Goal: Contribute content

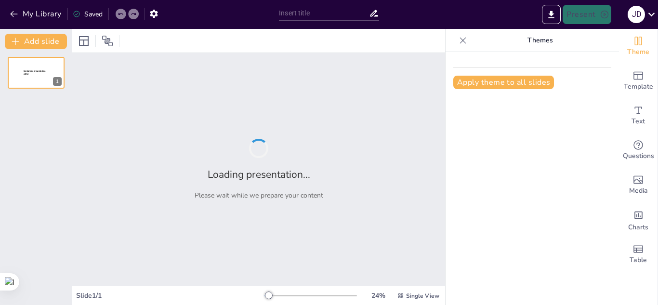
type input "Imported [PERSON_NAME]-exposisión cap IV.pptx"
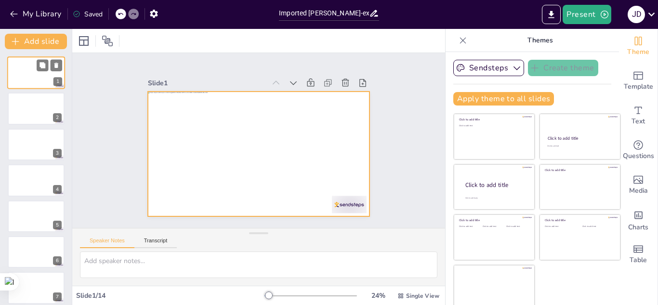
click at [22, 72] on div at bounding box center [36, 72] width 58 height 33
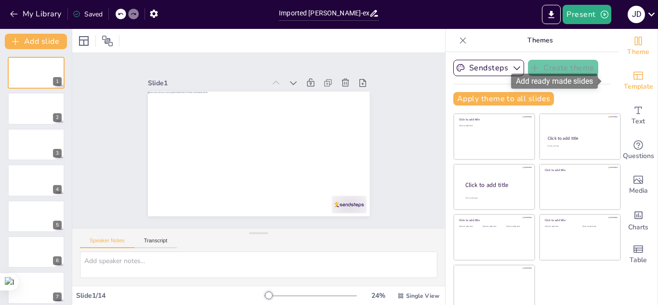
click at [630, 81] on span "Template" at bounding box center [637, 86] width 29 height 11
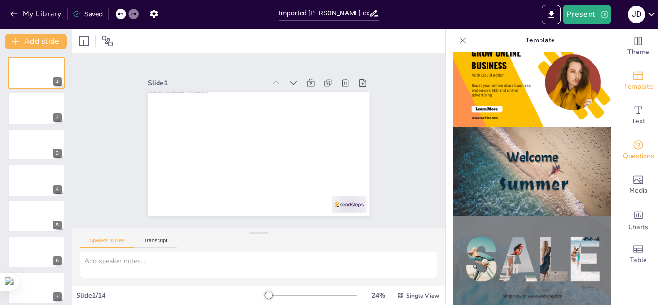
scroll to position [291, 0]
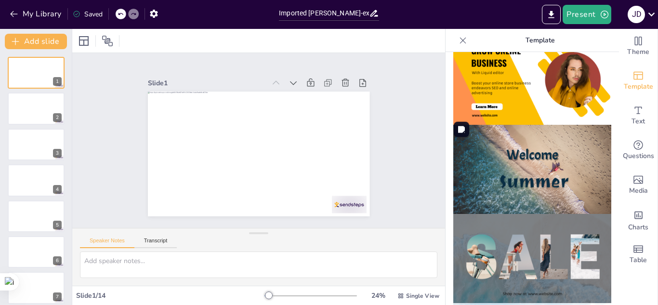
click at [563, 175] on img at bounding box center [532, 169] width 158 height 89
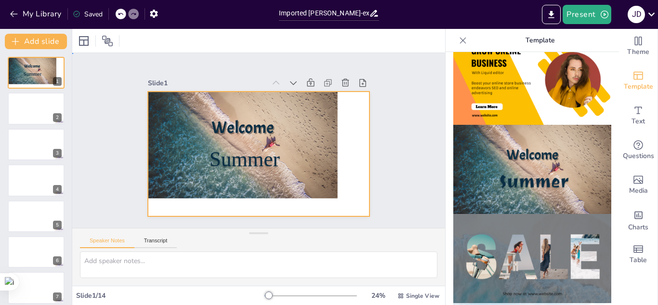
click at [248, 186] on div at bounding box center [249, 126] width 160 height 213
click at [118, 42] on icon at bounding box center [120, 41] width 10 height 10
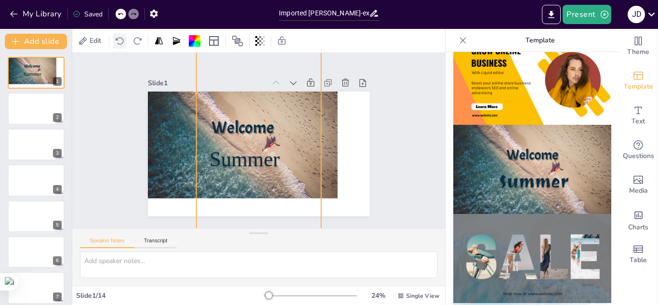
click at [118, 42] on icon at bounding box center [120, 41] width 10 height 10
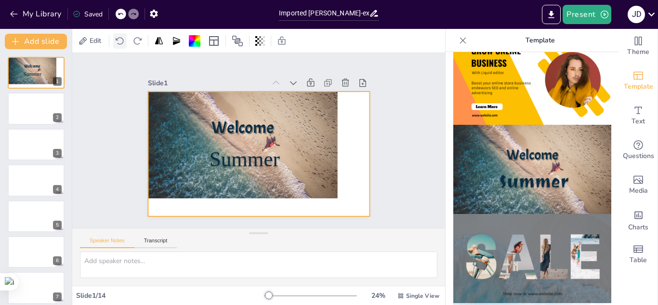
click at [118, 42] on icon at bounding box center [120, 41] width 10 height 10
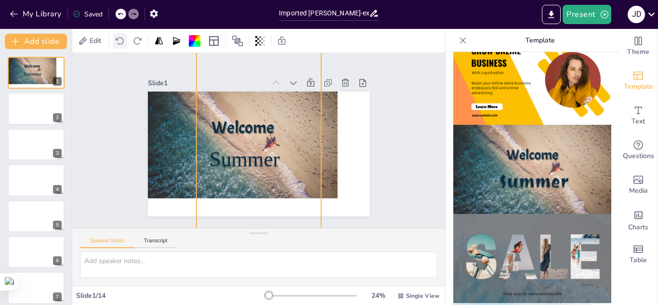
click at [118, 42] on icon at bounding box center [120, 41] width 10 height 10
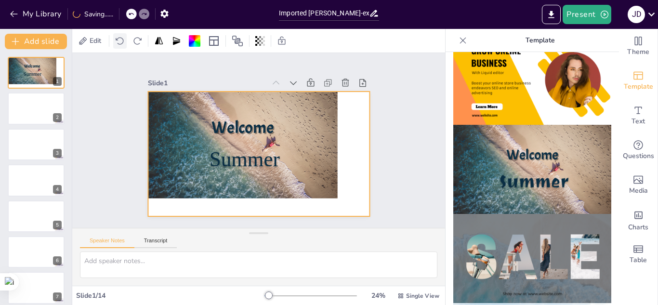
click at [118, 42] on icon at bounding box center [120, 41] width 10 height 10
click at [121, 13] on icon at bounding box center [120, 14] width 6 height 6
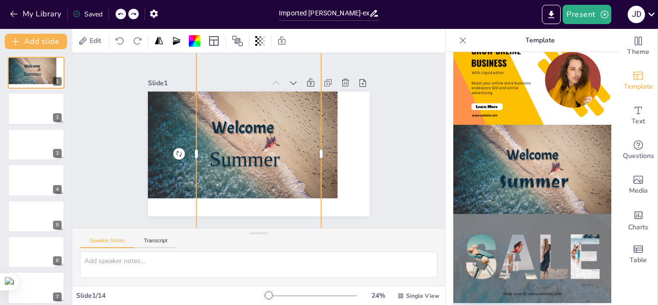
click at [121, 13] on icon at bounding box center [120, 14] width 6 height 6
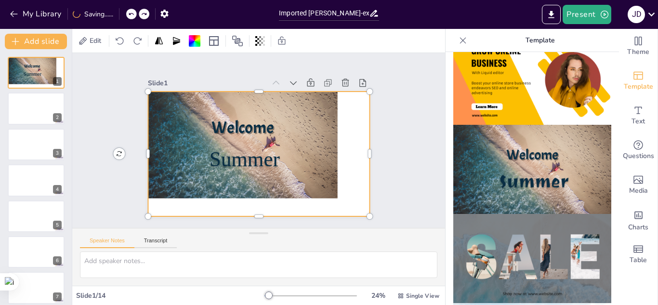
click at [121, 13] on div "My Library Saving......" at bounding box center [86, 13] width 173 height 17
click at [121, 13] on icon at bounding box center [120, 14] width 6 height 6
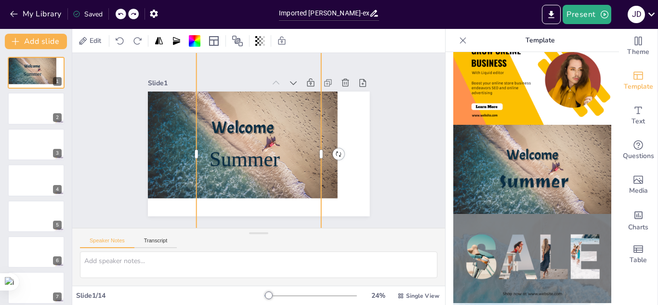
click at [121, 13] on icon at bounding box center [120, 14] width 6 height 6
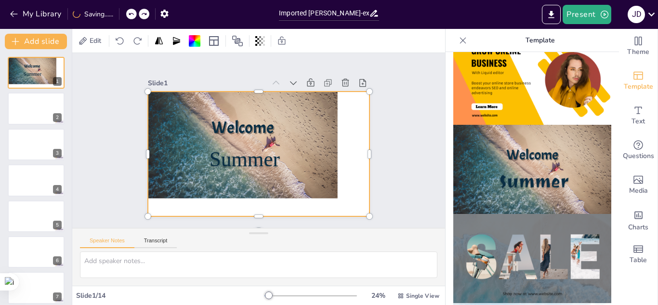
click at [121, 13] on div "My Library Saving......" at bounding box center [86, 13] width 173 height 17
click at [121, 13] on icon at bounding box center [120, 14] width 6 height 6
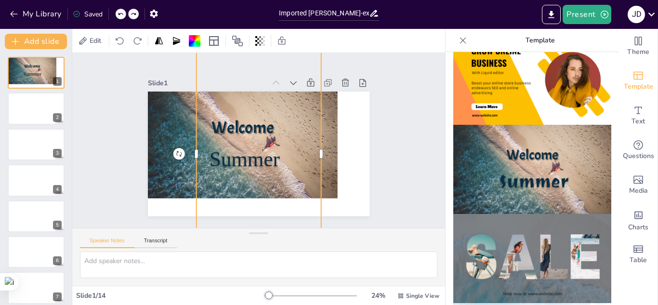
click at [121, 13] on icon at bounding box center [120, 14] width 6 height 6
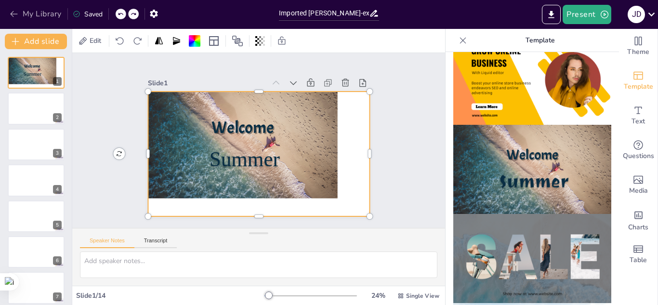
click at [16, 16] on icon "button" at bounding box center [14, 14] width 10 height 10
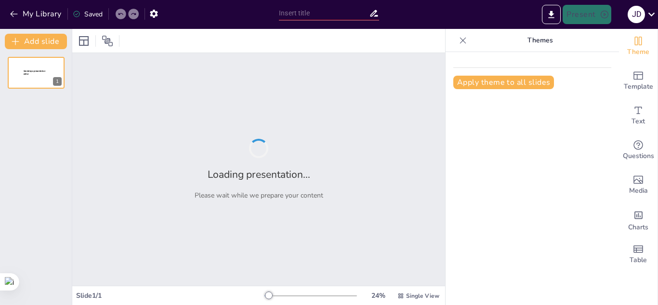
type input "Tres personalidades singulares en diócesis americanas"
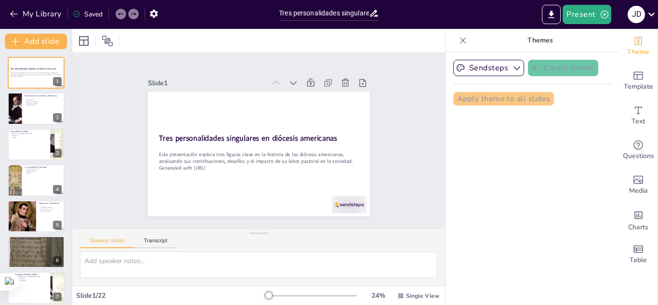
checkbox input "true"
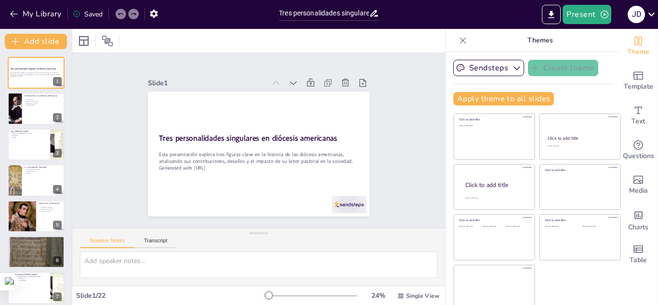
checkbox input "true"
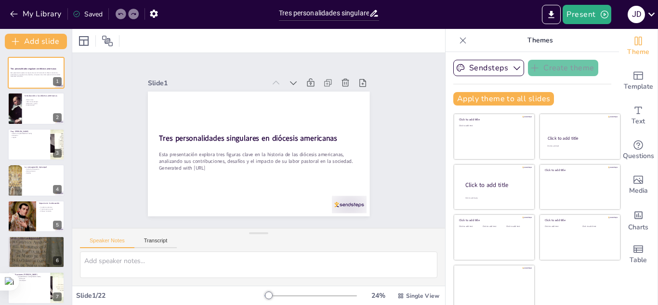
checkbox input "true"
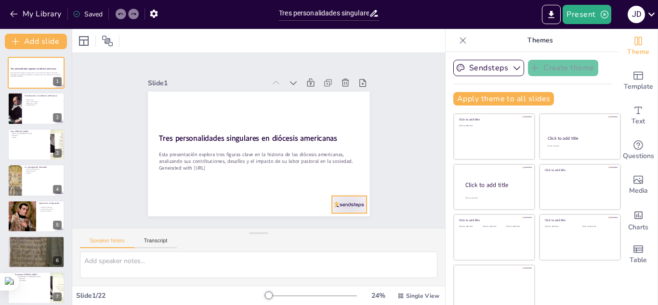
checkbox input "true"
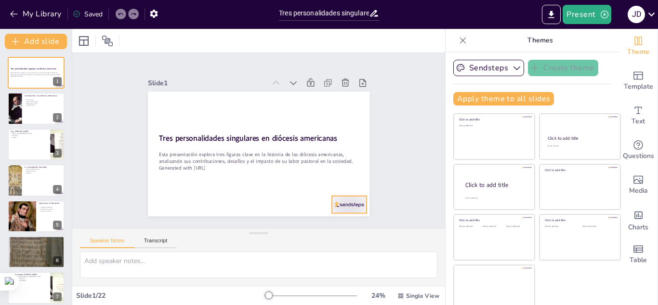
click at [341, 200] on div at bounding box center [349, 204] width 35 height 17
checkbox input "true"
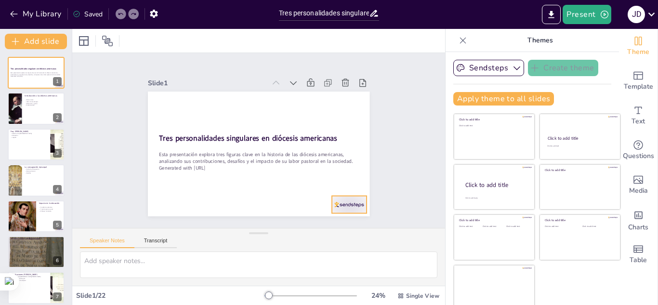
checkbox input "true"
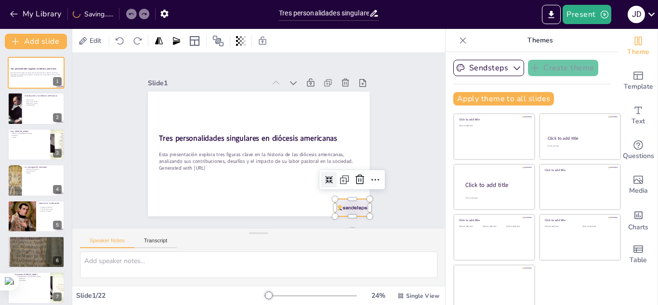
checkbox input "true"
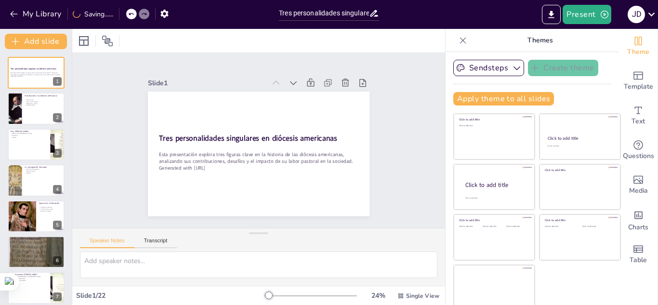
checkbox input "true"
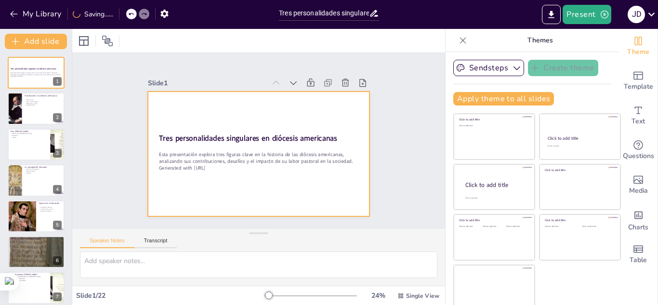
checkbox input "true"
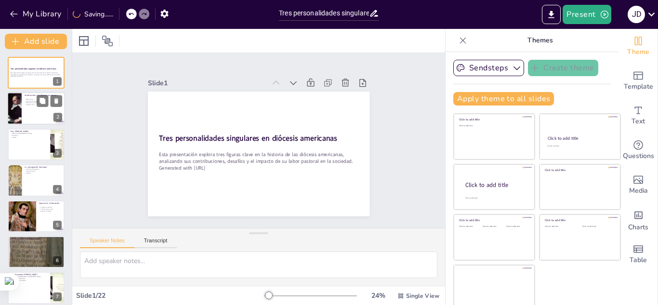
checkbox input "true"
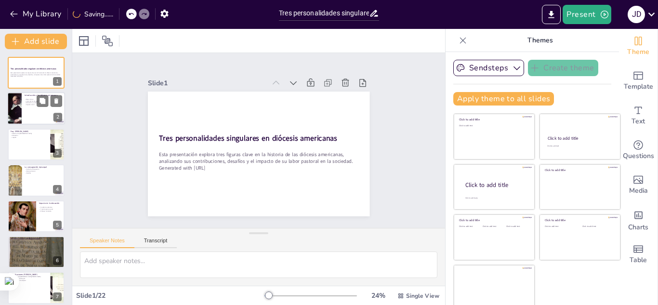
checkbox input "true"
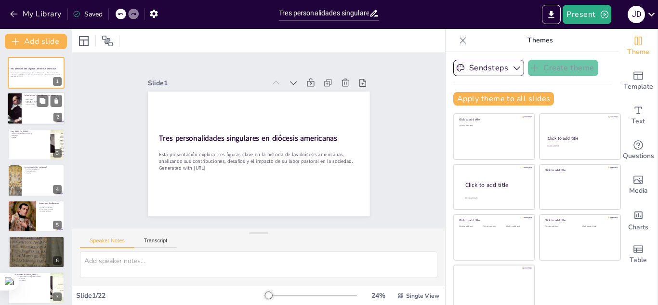
click at [38, 113] on div at bounding box center [36, 108] width 58 height 33
type textarea "Los retos únicos que enfrentaron las diócesis americanas se debieron a la diver…"
checkbox input "true"
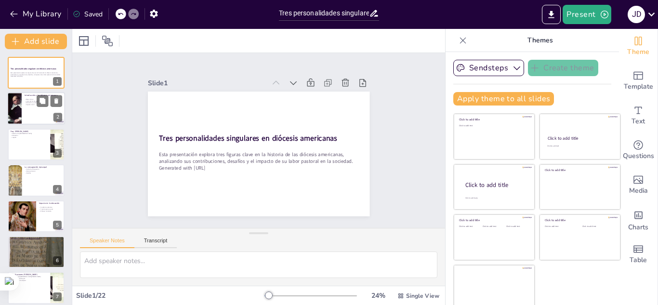
checkbox input "true"
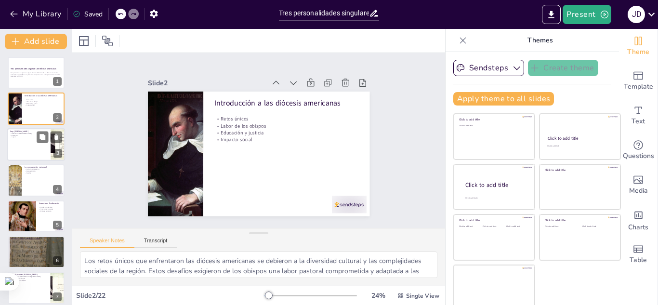
checkbox input "true"
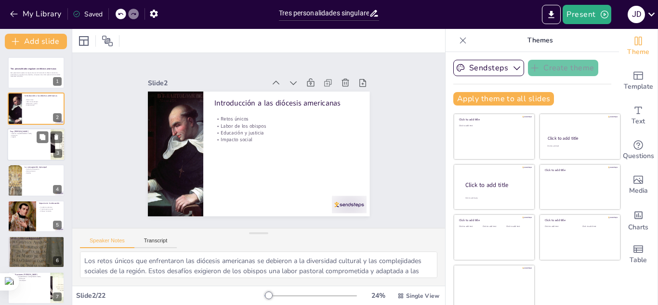
checkbox input "true"
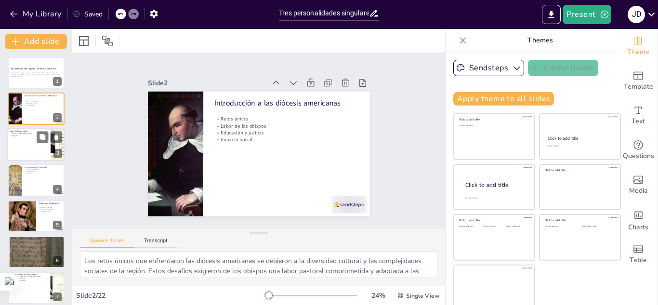
checkbox input "true"
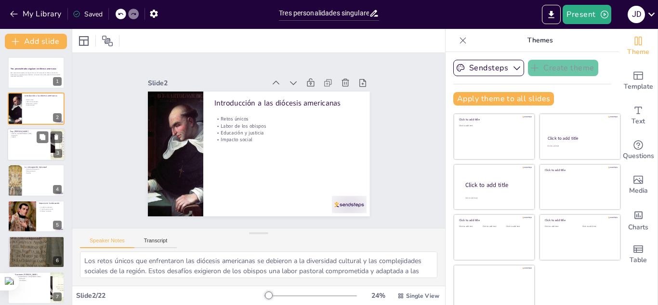
checkbox input "true"
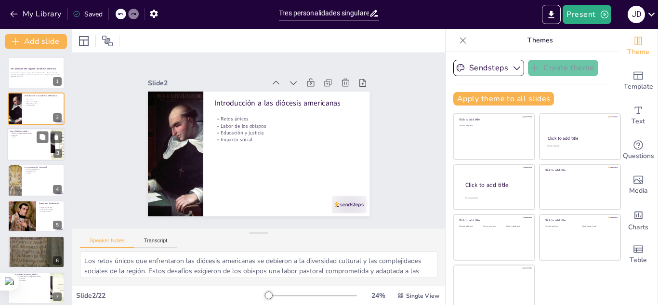
click at [25, 145] on div at bounding box center [36, 144] width 58 height 33
type textarea "La defensa de los indígenas por parte de Zumárraga fue un aspecto fundamental d…"
checkbox input "true"
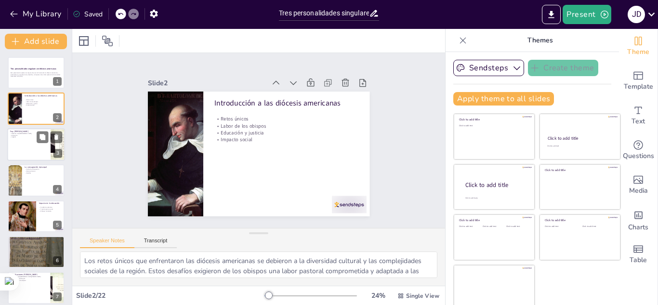
checkbox input "true"
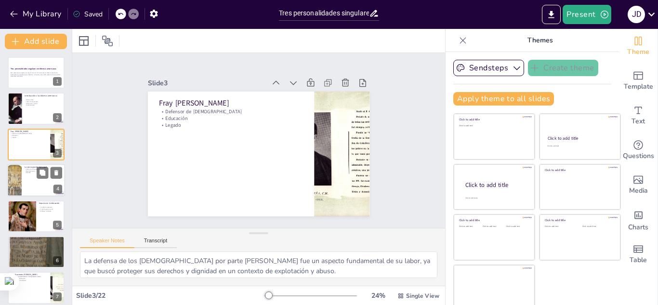
checkbox input "true"
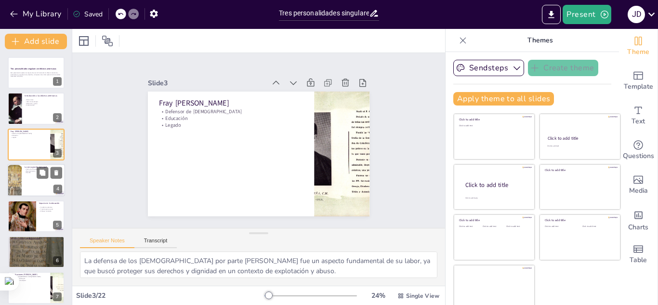
checkbox input "true"
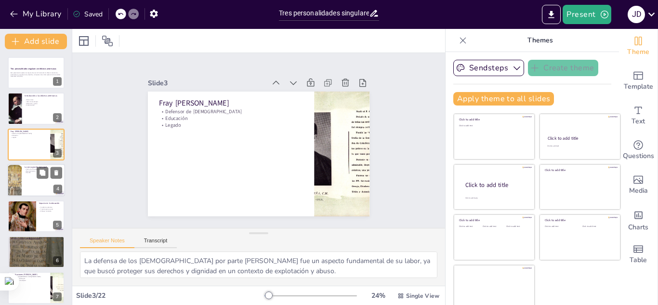
click at [22, 181] on div at bounding box center [36, 180] width 58 height 33
type textarea "La fecha de consagración de Zumárraga es un hito importante en la historia de l…"
checkbox input "true"
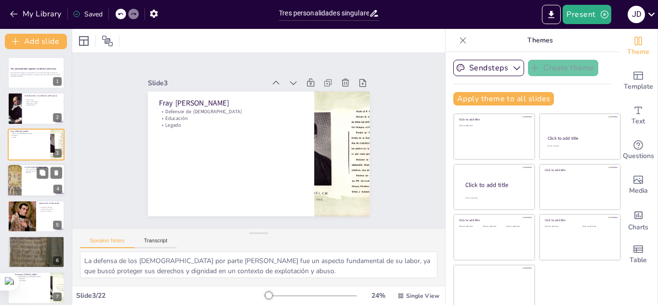
checkbox input "true"
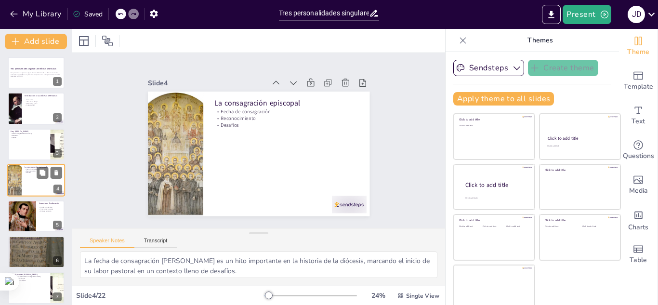
scroll to position [3, 0]
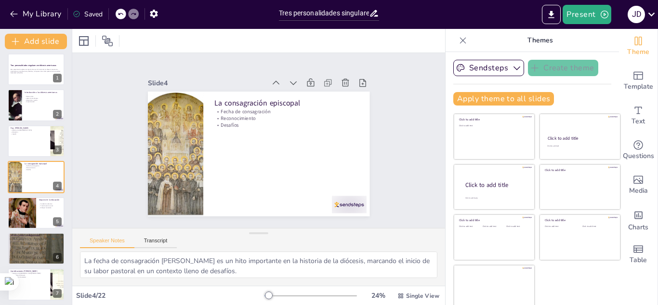
checkbox input "true"
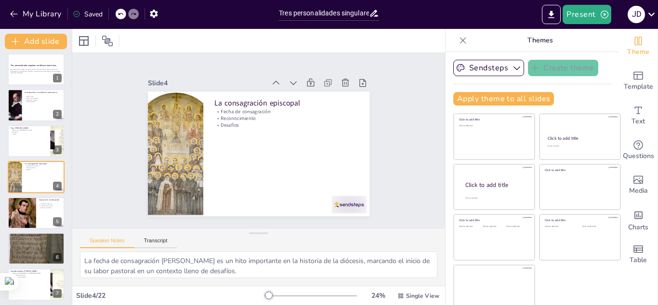
checkbox input "true"
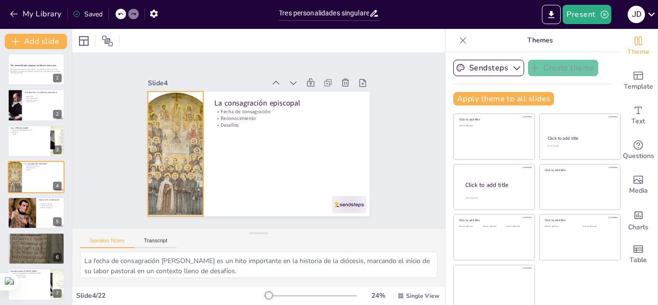
checkbox input "true"
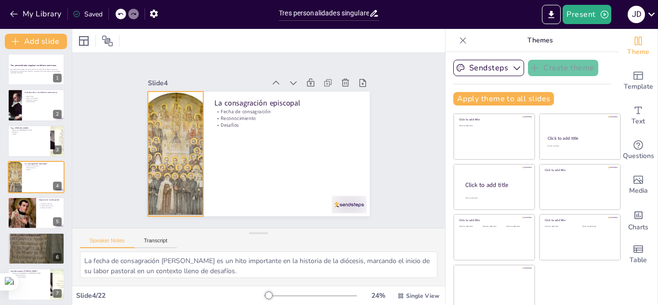
checkbox input "true"
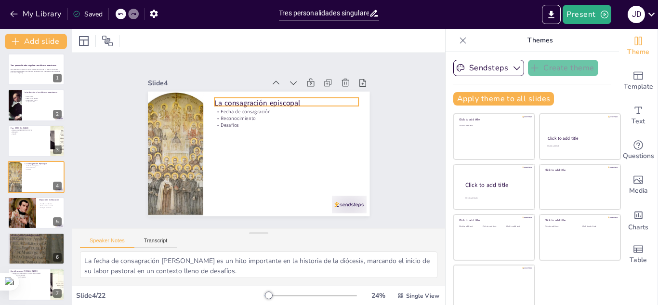
checkbox input "true"
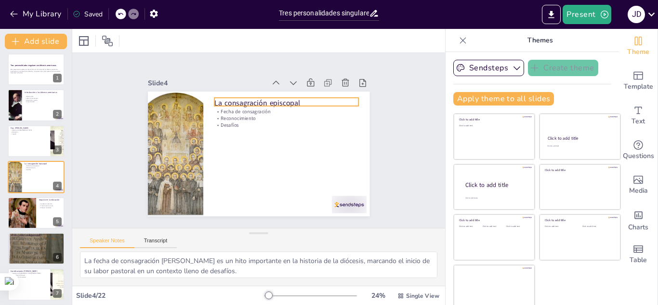
checkbox input "true"
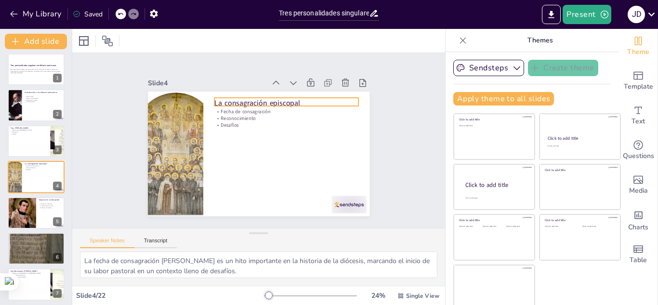
checkbox input "true"
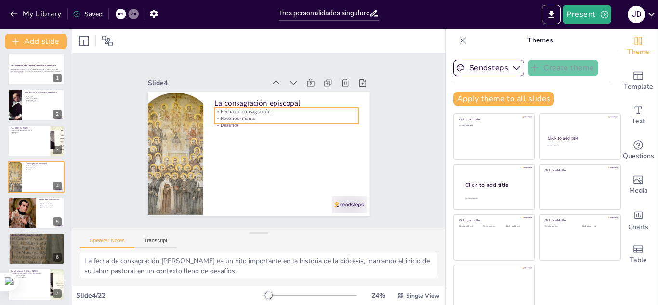
checkbox input "true"
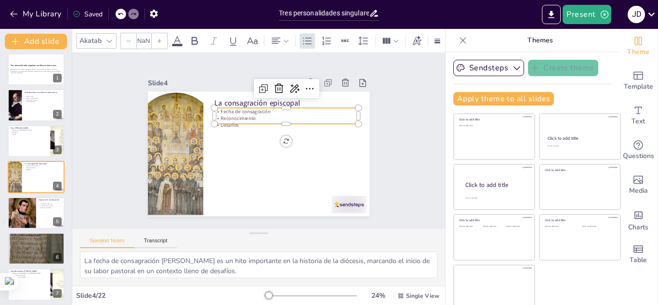
type input "32"
click at [219, 121] on div "La consagración episcopal Fecha de consagración Reconocimiento Desafíos" at bounding box center [247, 148] width 231 height 253
checkbox input "true"
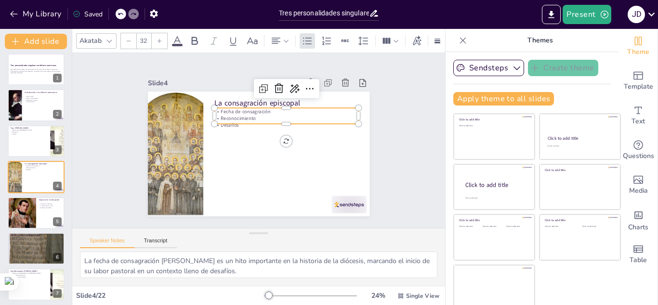
checkbox input "true"
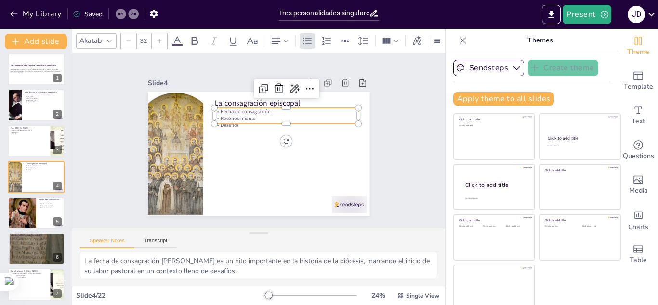
checkbox input "true"
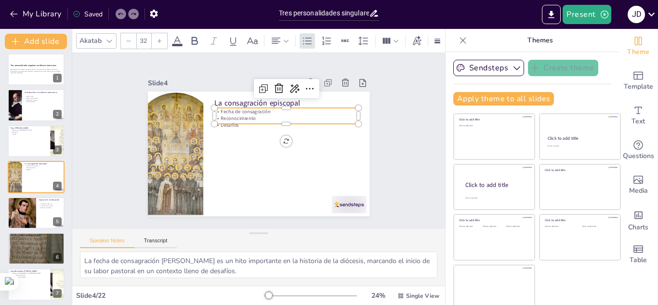
checkbox input "true"
click at [222, 116] on p "Reconocimiento" at bounding box center [291, 128] width 139 height 51
checkbox input "true"
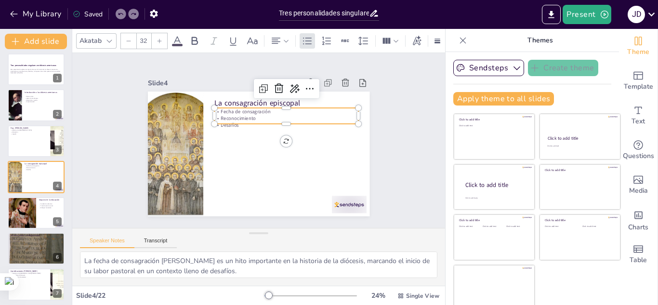
checkbox input "true"
click at [245, 116] on p "Reconocimiento" at bounding box center [270, 173] width 51 height 139
checkbox input "true"
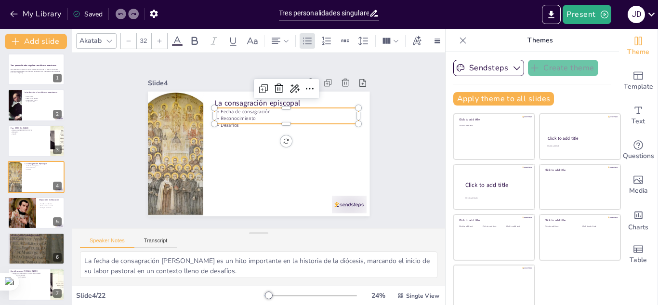
checkbox input "true"
click at [221, 116] on p "Desafíos" at bounding box center [290, 131] width 139 height 51
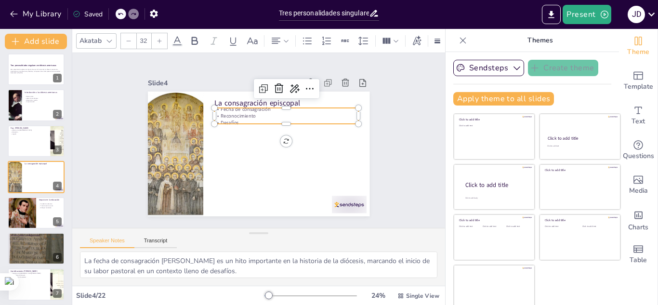
checkbox input "true"
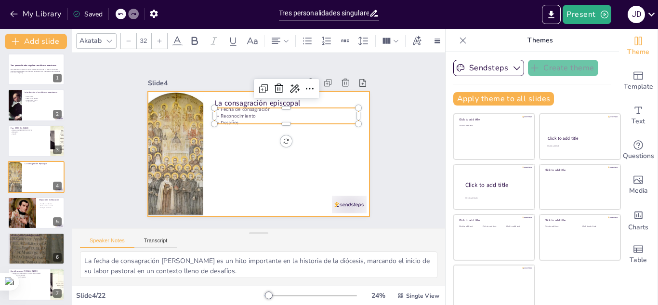
checkbox input "true"
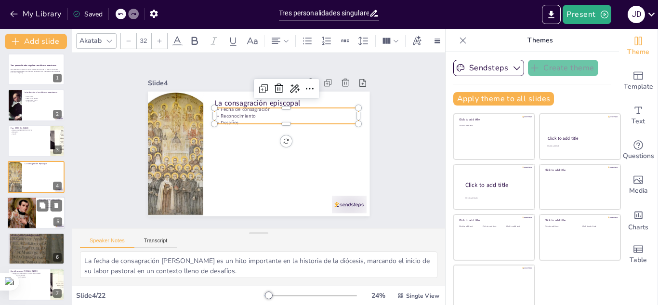
checkbox input "true"
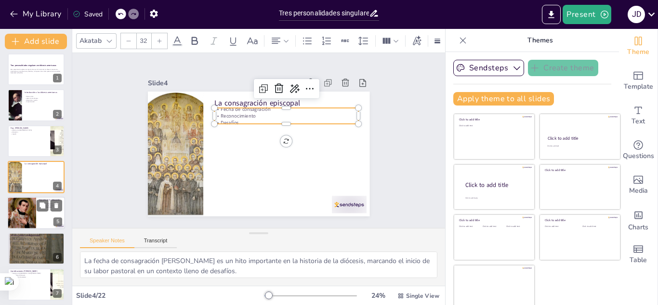
click at [25, 215] on div at bounding box center [21, 212] width 55 height 33
type textarea "La fundación del Colegio de Tlatelolco es un ejemplo claro del compromiso de Zu…"
checkbox input "true"
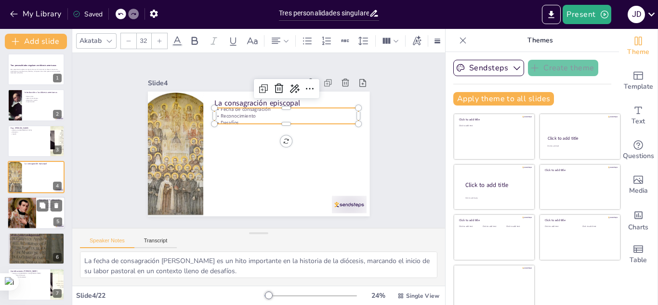
checkbox input "true"
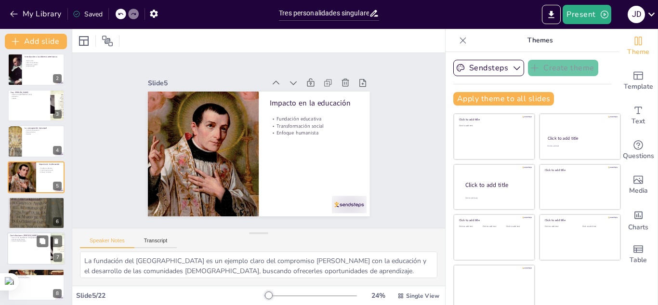
checkbox input "true"
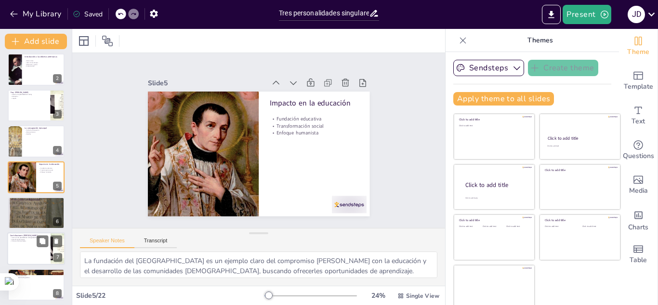
checkbox input "true"
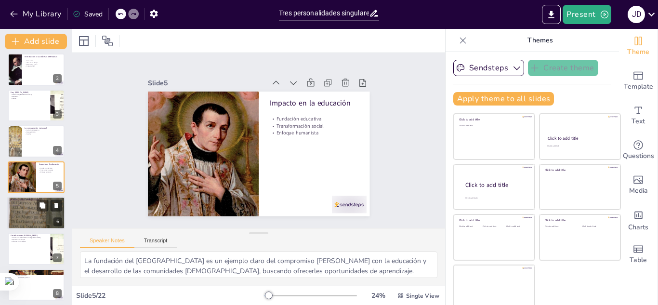
checkbox input "true"
click at [23, 213] on div at bounding box center [36, 213] width 58 height 90
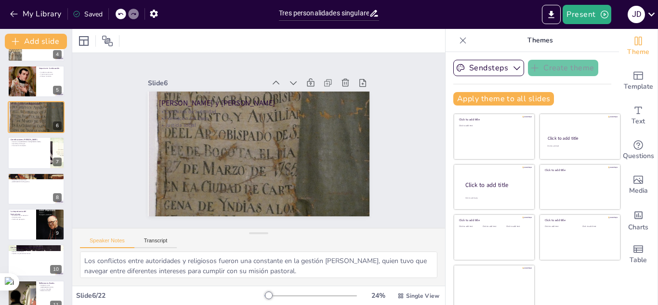
scroll to position [138, 0]
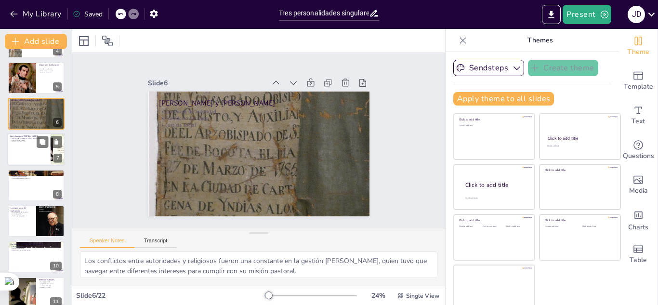
click at [17, 140] on p "Aprendizaje de lenguas" at bounding box center [29, 140] width 38 height 2
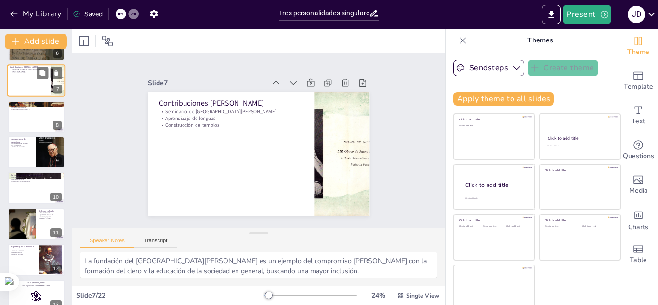
scroll to position [226, 0]
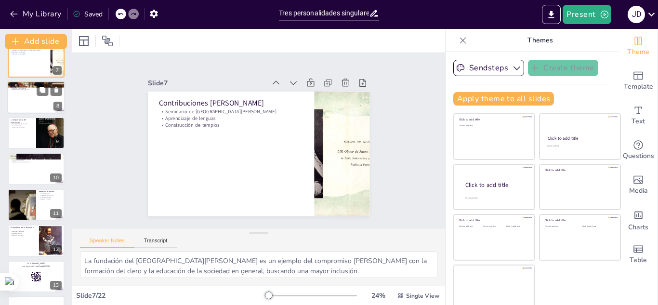
click at [34, 84] on p "La controversia de las encomiendas" at bounding box center [36, 83] width 52 height 3
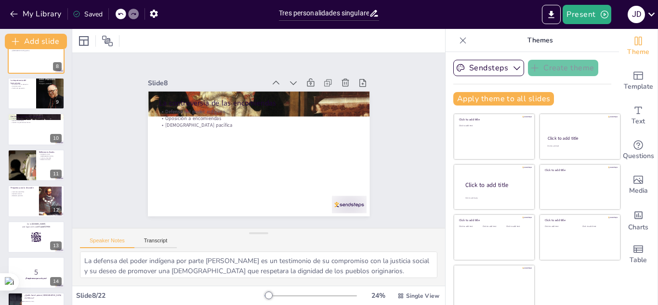
scroll to position [271, 0]
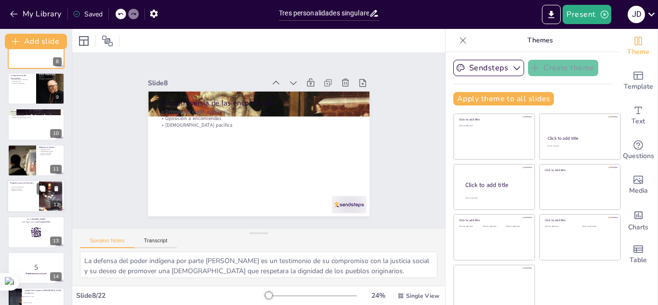
click at [40, 199] on div at bounding box center [50, 195] width 39 height 29
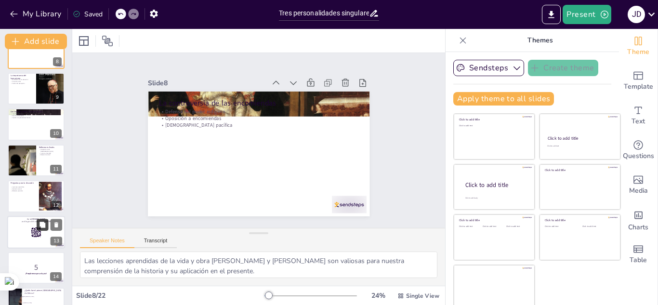
scroll to position [290, 0]
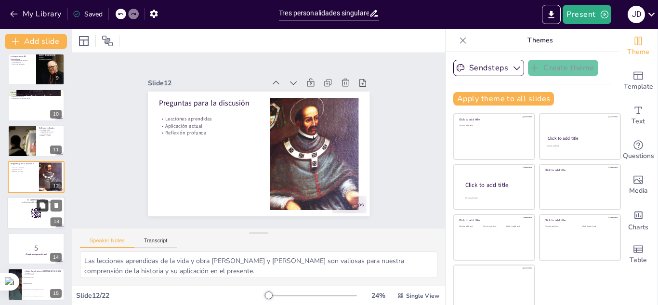
drag, startPoint x: 47, startPoint y: 198, endPoint x: 41, endPoint y: 203, distance: 7.5
click at [46, 198] on div "Tres personalidades singulares en diócesis americanas Esta presentación explora…" at bounding box center [36, 159] width 72 height 784
click at [31, 214] on icon at bounding box center [36, 212] width 11 height 11
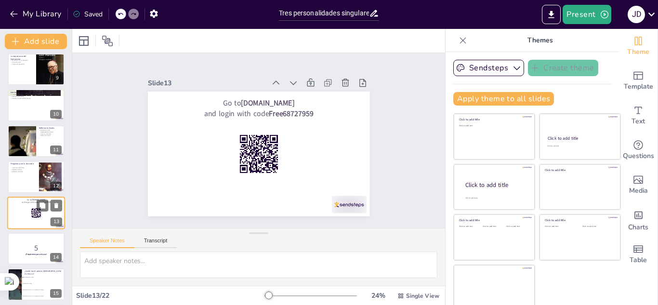
scroll to position [325, 0]
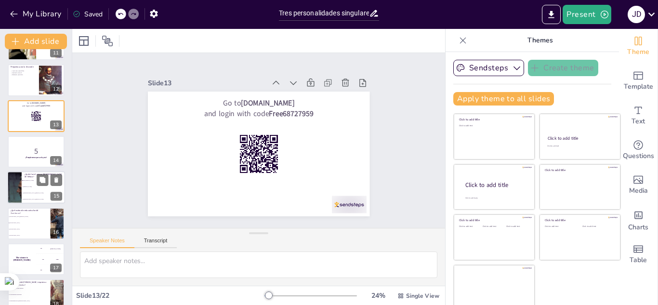
click at [27, 191] on li "Fray Julián Garcés" at bounding box center [43, 193] width 43 height 6
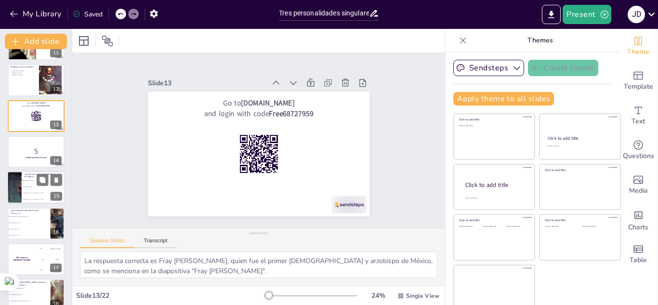
scroll to position [397, 0]
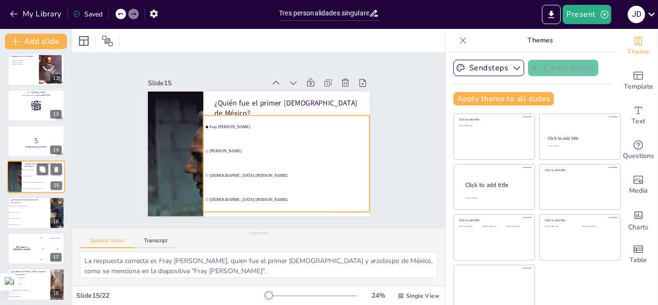
click at [27, 191] on li "Fray Antonio de Mendoza" at bounding box center [43, 189] width 43 height 6
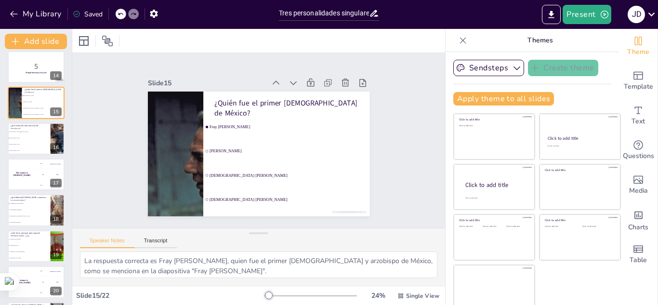
scroll to position [543, 0]
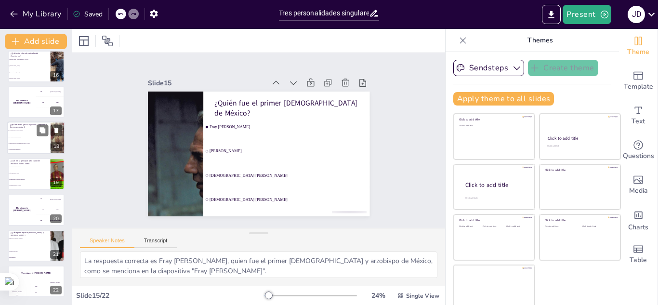
click at [26, 139] on li "Las encomiendas hereditarias" at bounding box center [28, 137] width 43 height 6
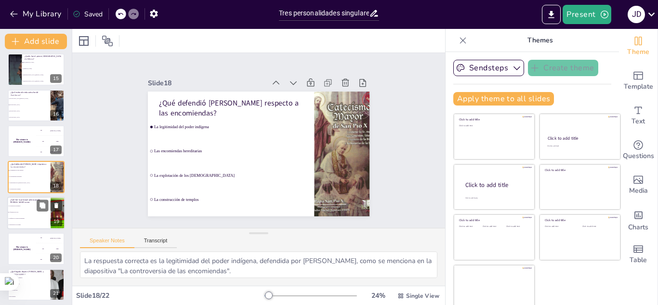
click at [28, 212] on span "La formación del clero" at bounding box center [29, 211] width 41 height 1
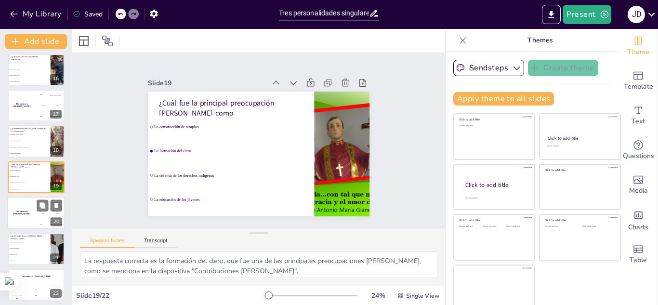
click at [27, 222] on div "The winner is Niels 🏆" at bounding box center [21, 212] width 29 height 33
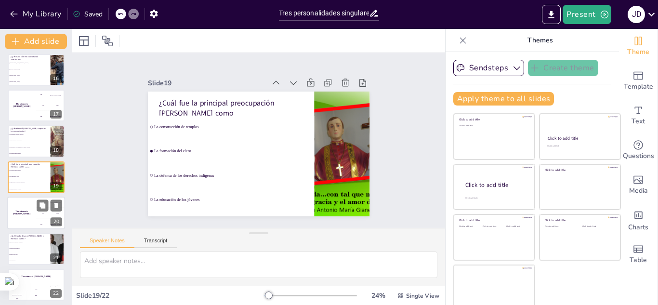
scroll to position [543, 0]
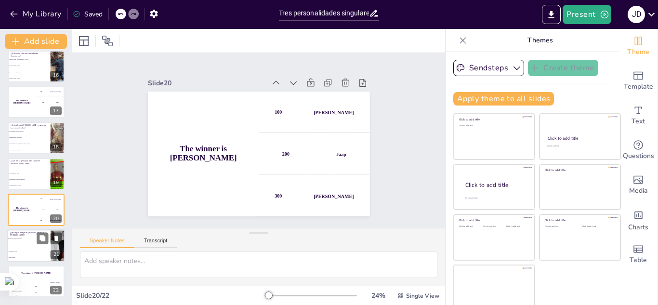
click at [19, 234] on div "¿Qué legado dejaron Zumárraga y Palafox?" at bounding box center [29, 233] width 38 height 4
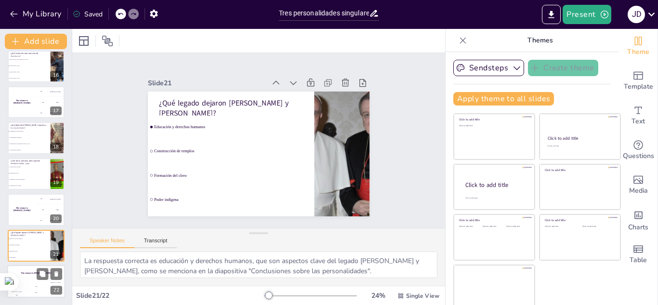
click at [32, 285] on div "The winner is Niels 🏆 Hasan 100 Jaap 200 Niels 300 22" at bounding box center [36, 281] width 58 height 33
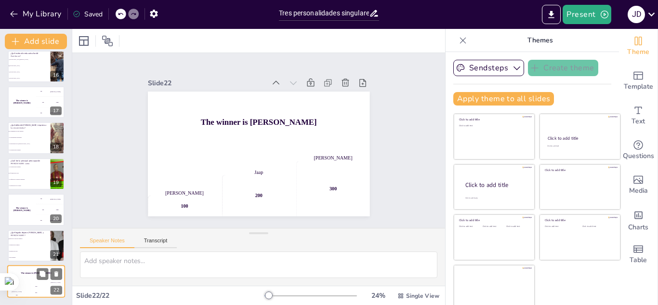
click at [31, 286] on div "Jaap" at bounding box center [35, 285] width 19 height 1
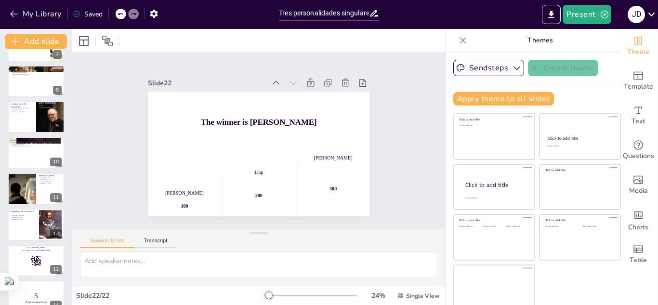
scroll to position [0, 0]
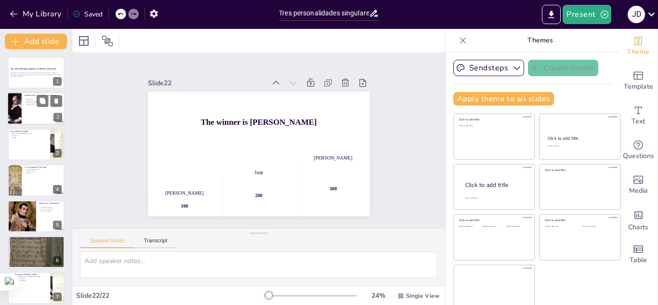
click at [41, 109] on div at bounding box center [36, 108] width 58 height 33
